Goal: Navigation & Orientation: Find specific page/section

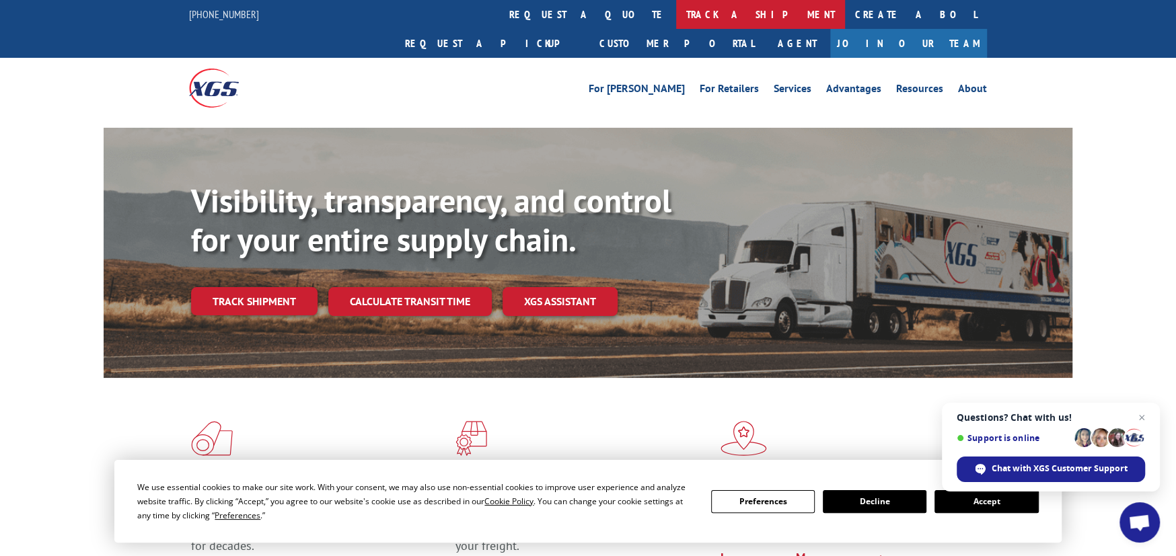
click at [676, 14] on link "track a shipment" at bounding box center [760, 14] width 169 height 29
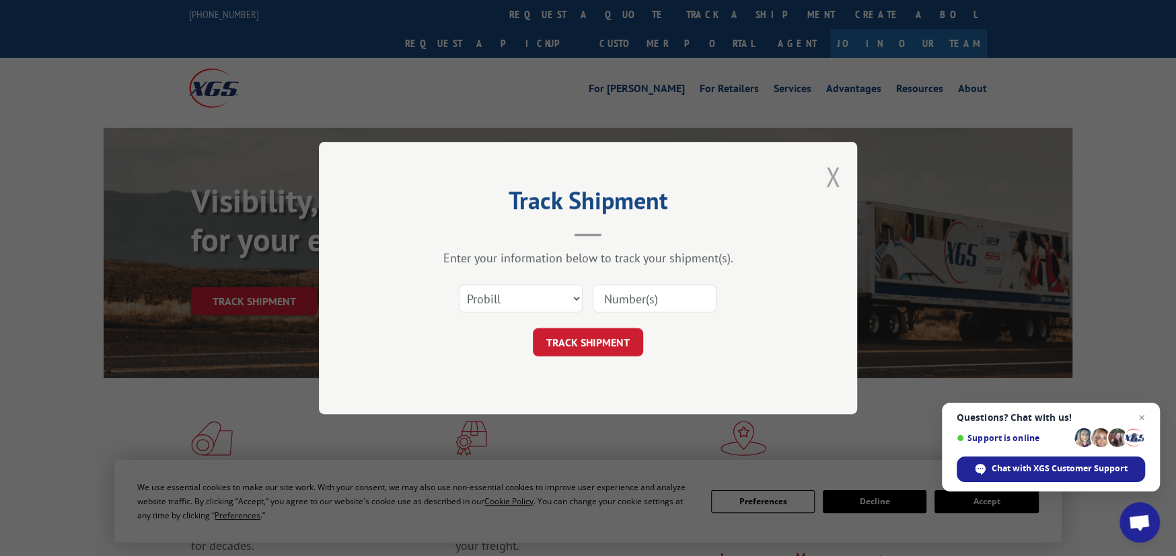
click at [835, 178] on button "Close modal" at bounding box center [832, 177] width 15 height 36
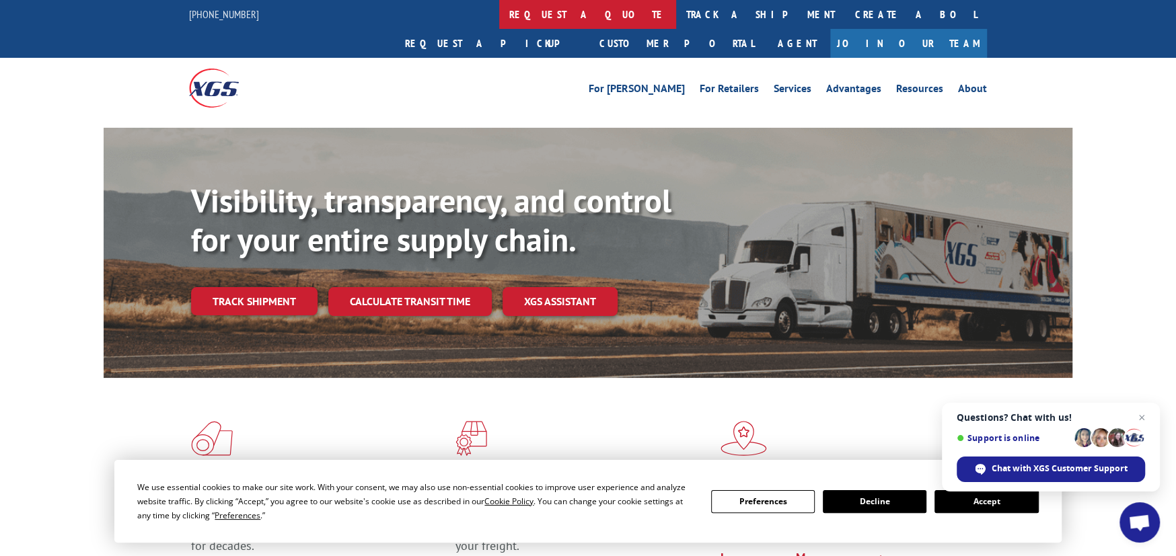
click at [499, 9] on link "request a quote" at bounding box center [587, 14] width 177 height 29
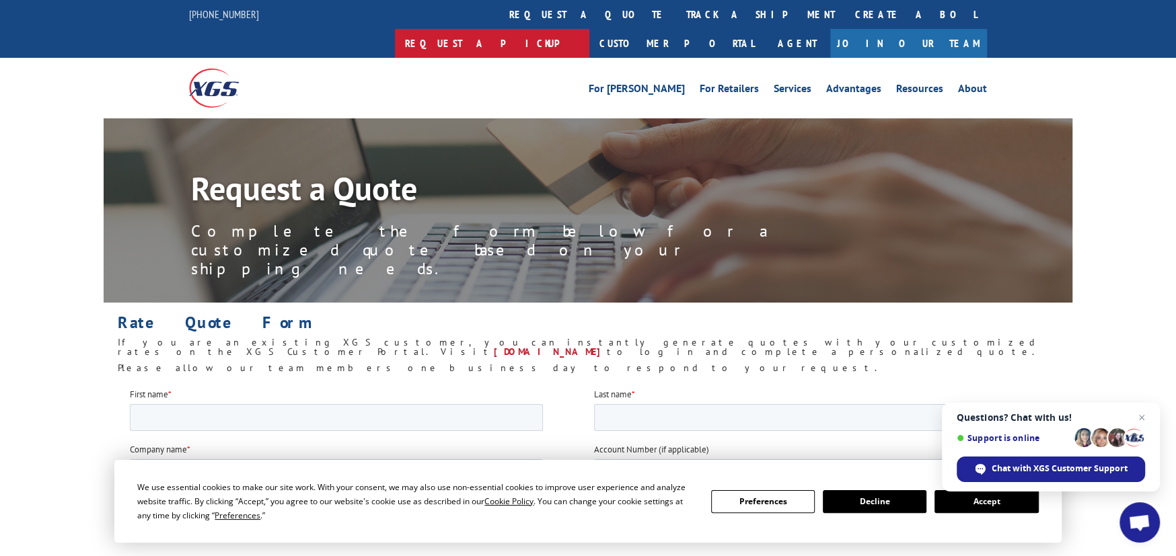
click at [589, 29] on link "Request a pickup" at bounding box center [492, 43] width 194 height 29
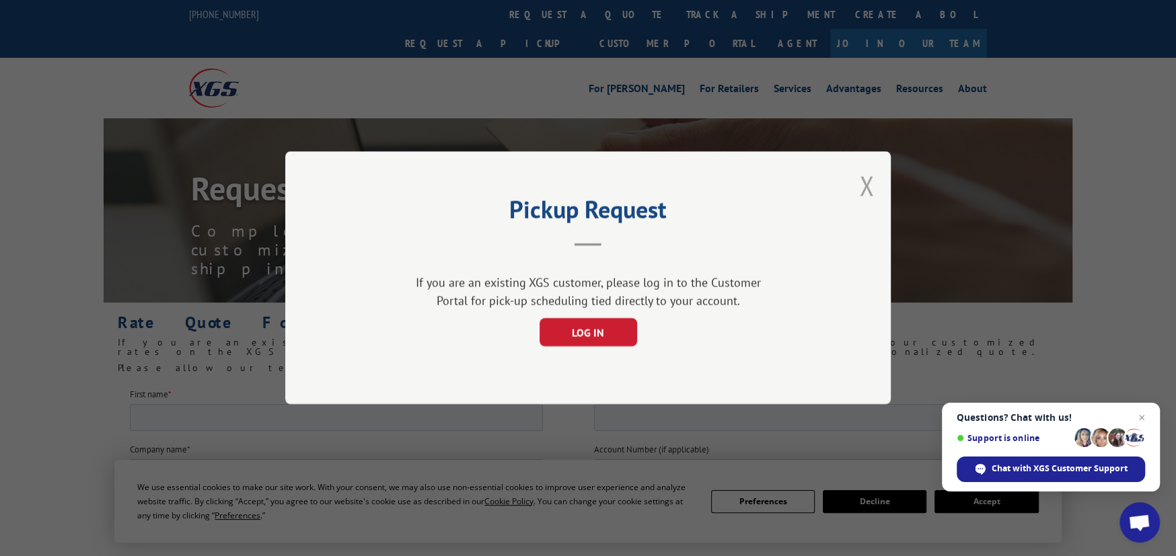
click at [870, 192] on button "Close modal" at bounding box center [866, 186] width 15 height 36
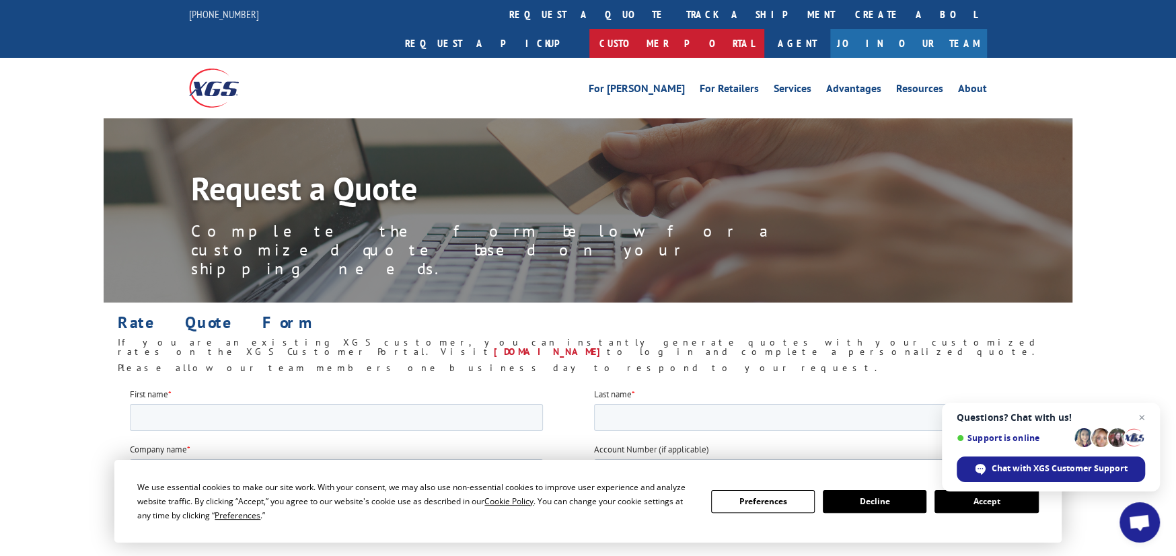
click at [764, 29] on link "Customer Portal" at bounding box center [676, 43] width 175 height 29
